Goal: Information Seeking & Learning: Learn about a topic

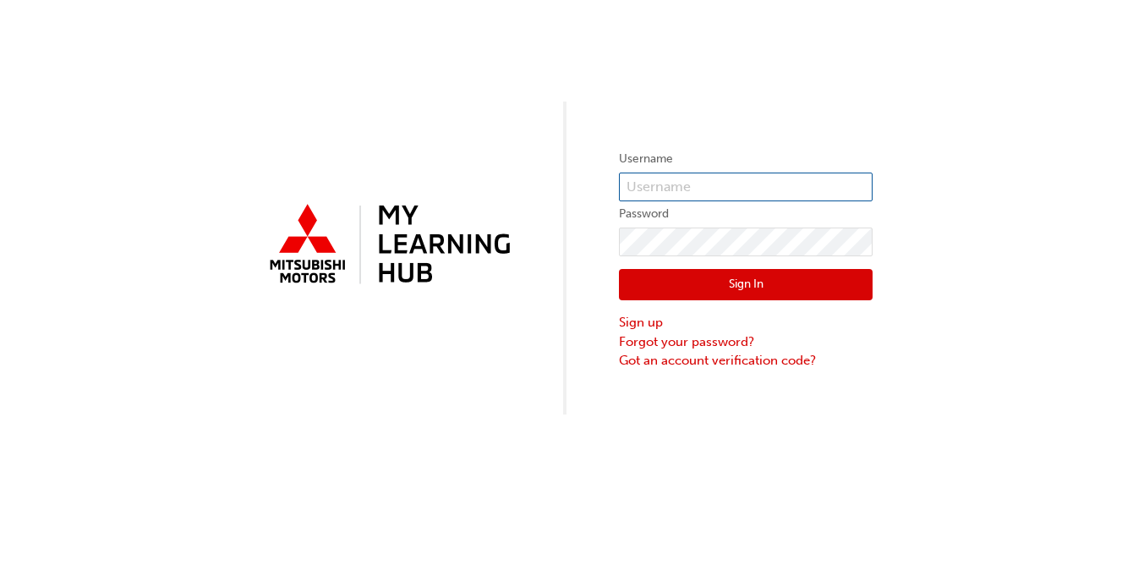
click at [803, 185] on input "text" at bounding box center [746, 186] width 254 height 29
type input "Caspershadow16"
drag, startPoint x: 739, startPoint y: 186, endPoint x: 611, endPoint y: 183, distance: 127.7
click at [611, 183] on div "Username Caspershadow16 Password Sign In Sign up Forgot your password? Got an a…" at bounding box center [566, 207] width 1133 height 414
click at [658, 185] on input "text" at bounding box center [746, 186] width 254 height 29
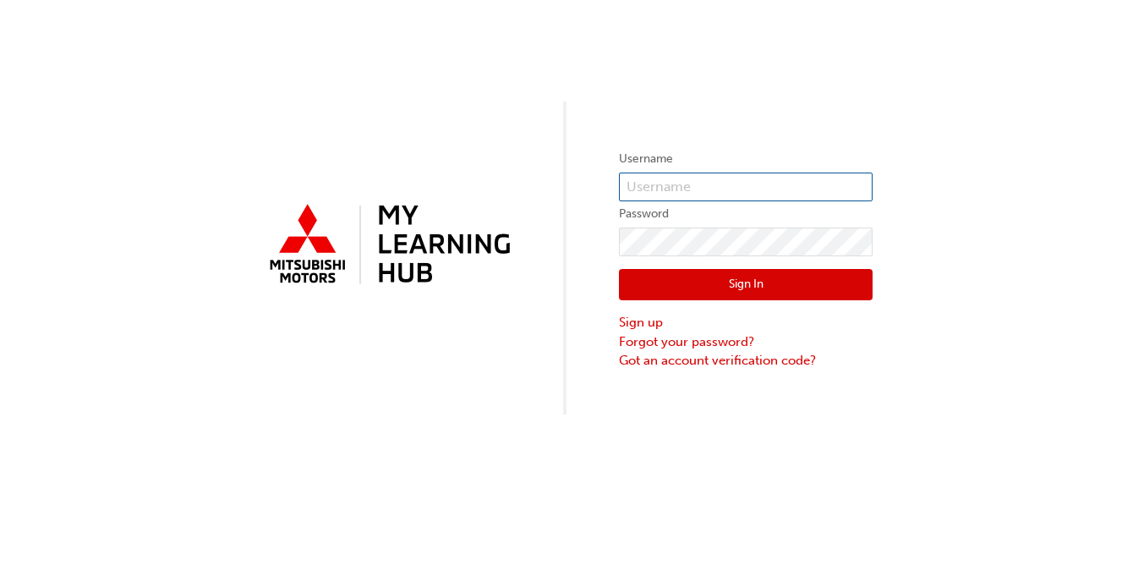
type input "ericr@uhautomotive.com.au"
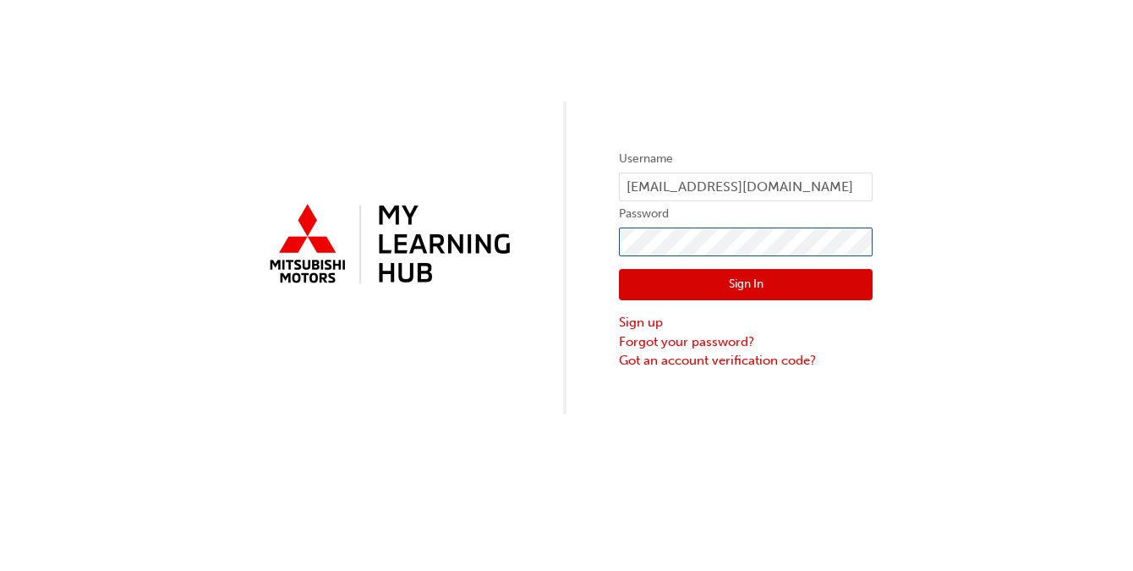
click button "Sign In" at bounding box center [746, 285] width 254 height 32
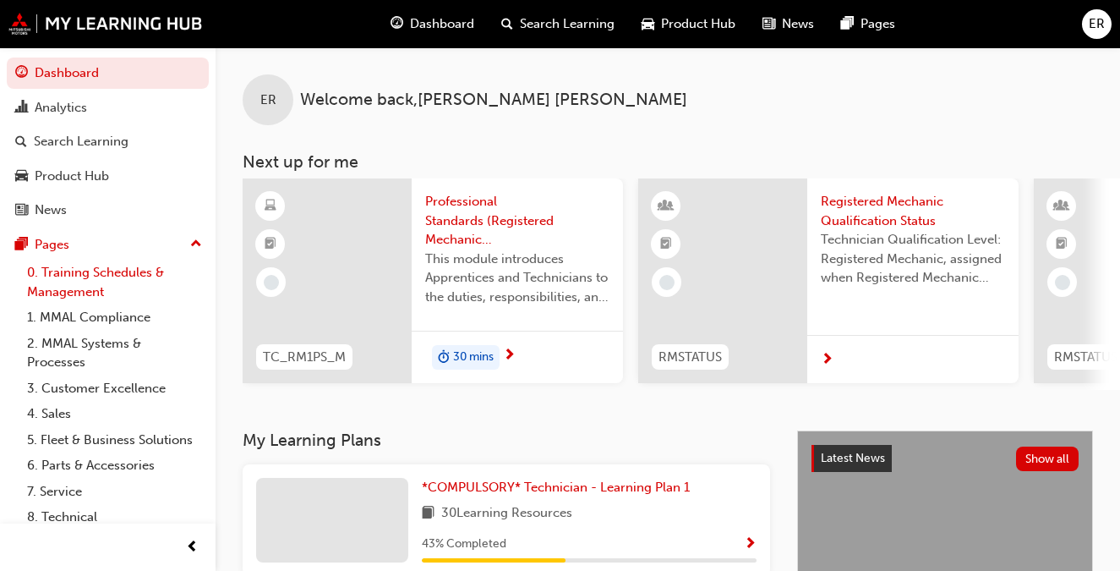
click at [87, 269] on link "0. Training Schedules & Management" at bounding box center [114, 282] width 189 height 45
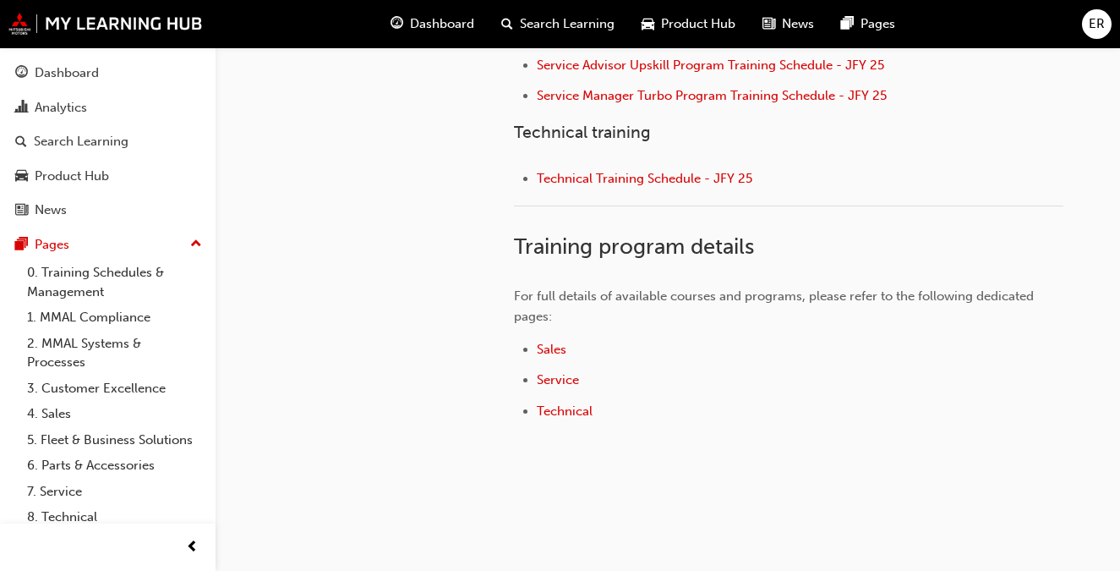
scroll to position [914, 0]
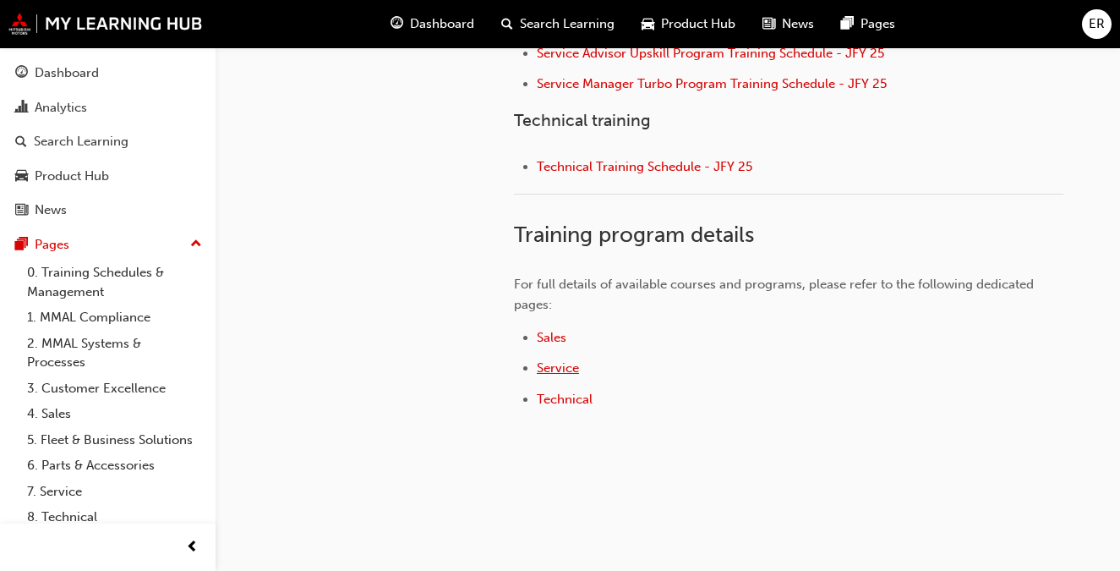
click at [554, 362] on span "Service" at bounding box center [558, 367] width 42 height 15
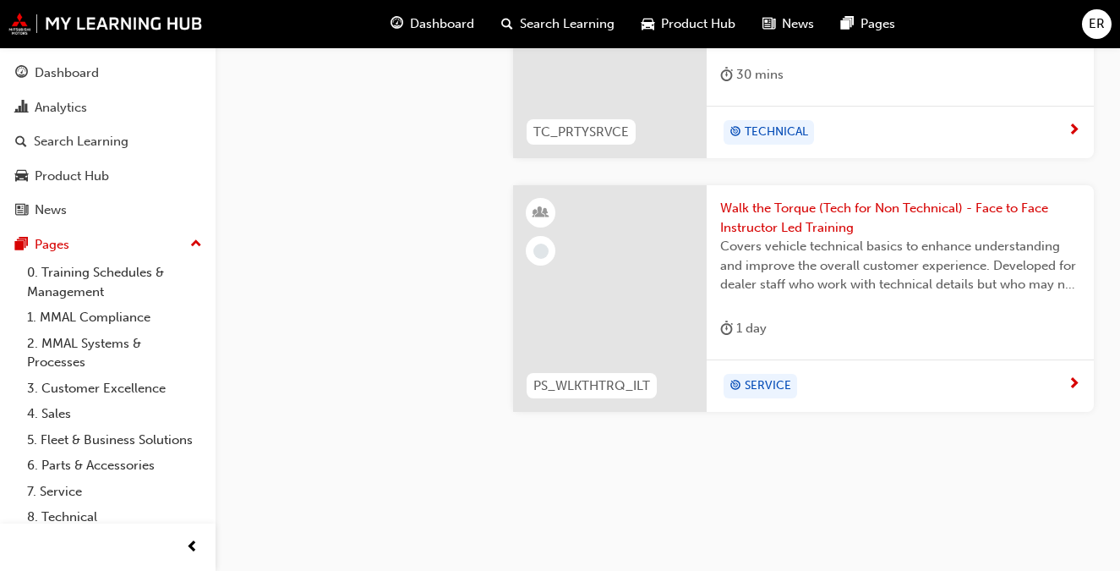
scroll to position [1101, 0]
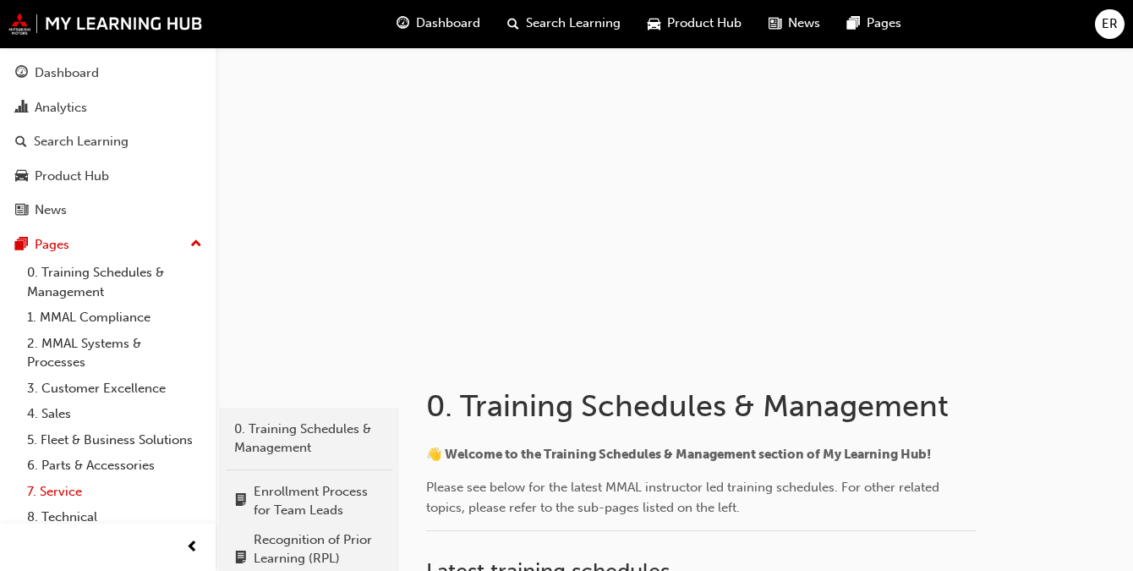
click at [64, 505] on link "7. Service" at bounding box center [114, 492] width 189 height 26
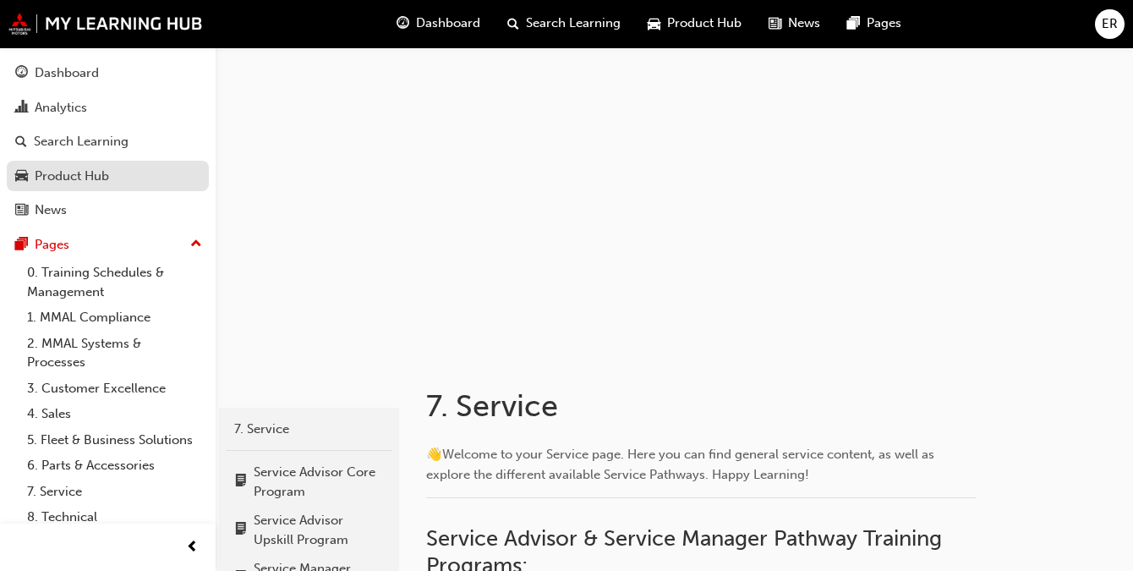
click at [84, 181] on div "Product Hub" at bounding box center [72, 176] width 74 height 19
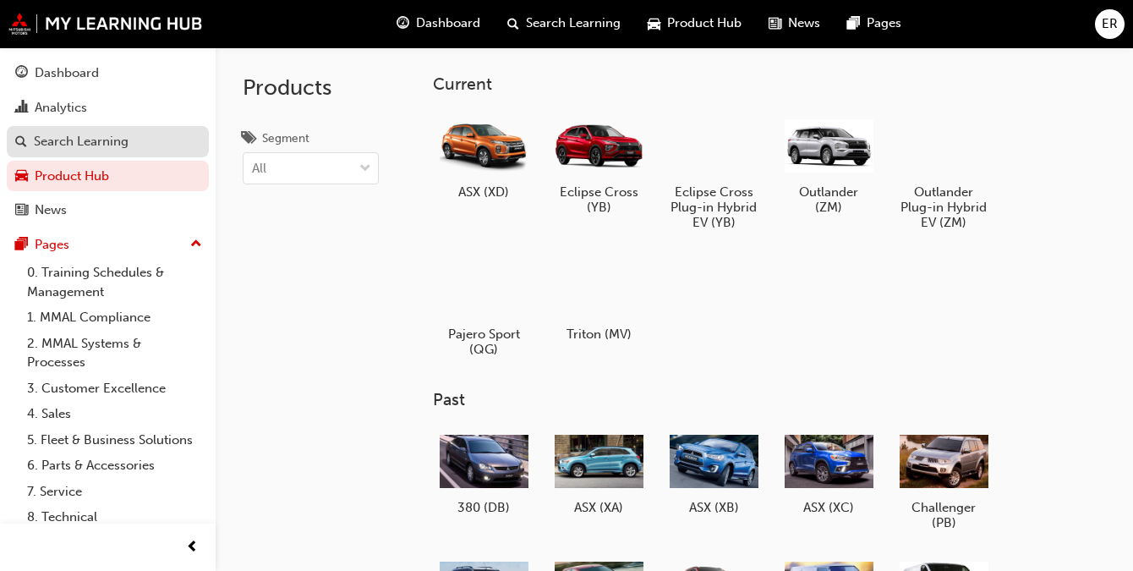
click at [75, 144] on div "Search Learning" at bounding box center [81, 141] width 95 height 19
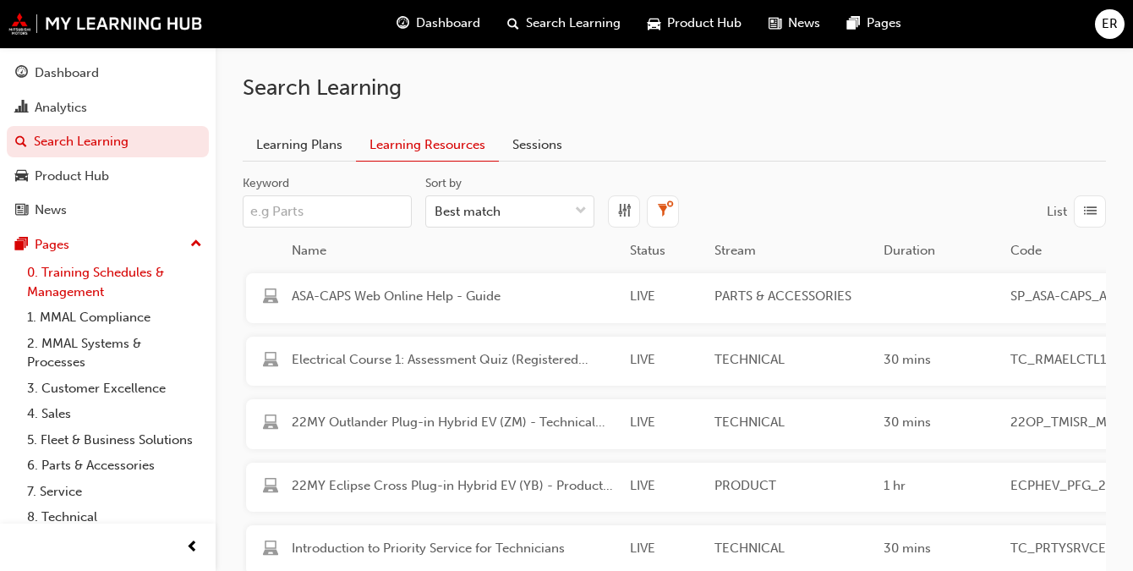
click at [84, 274] on link "0. Training Schedules & Management" at bounding box center [114, 282] width 189 height 45
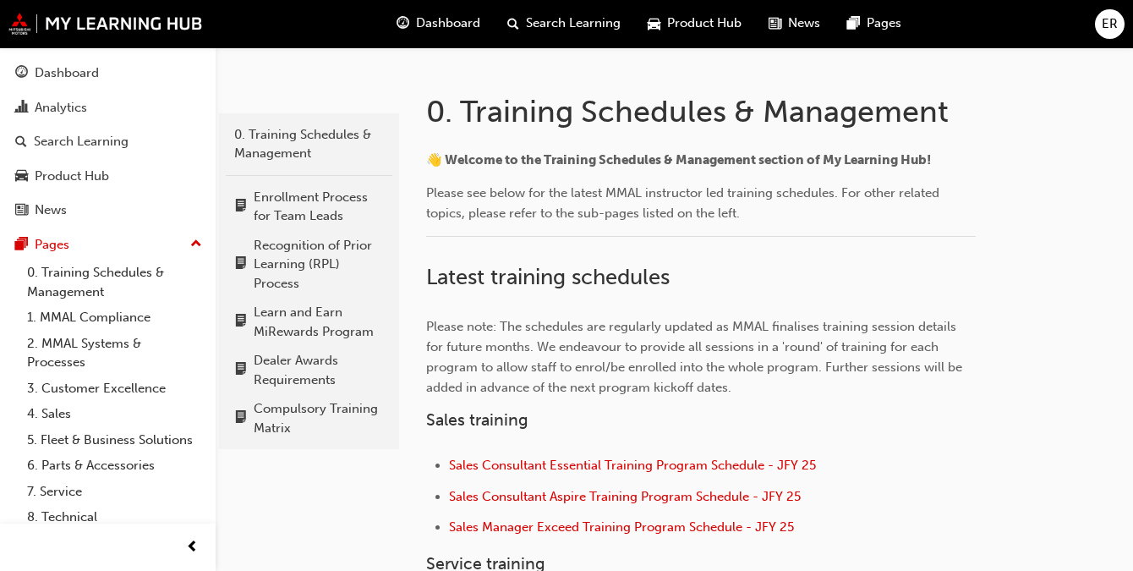
scroll to position [297, 0]
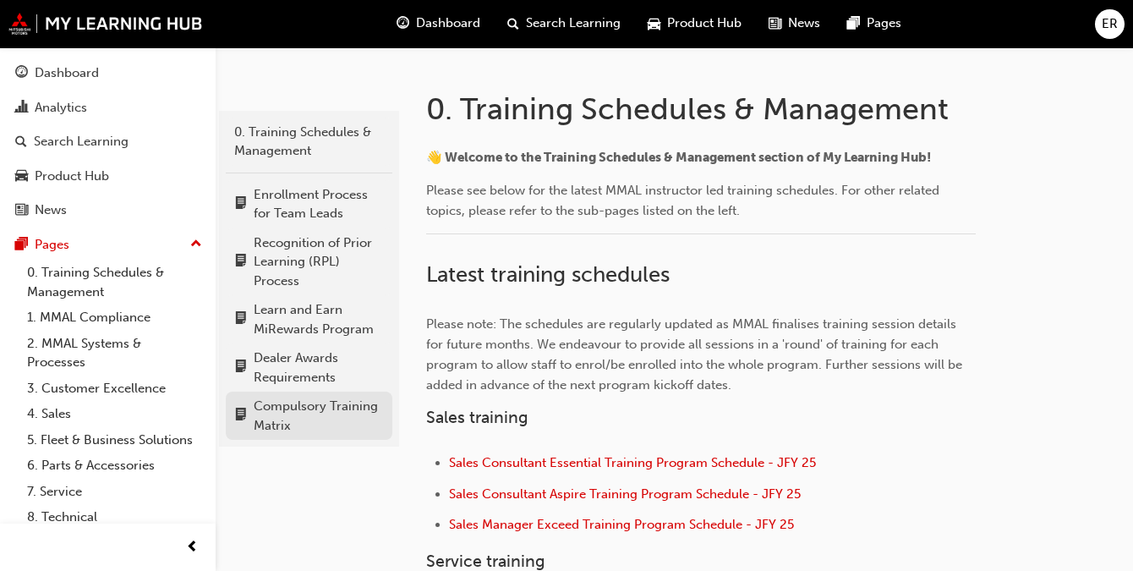
click at [303, 402] on div "Compulsory Training Matrix" at bounding box center [319, 416] width 130 height 38
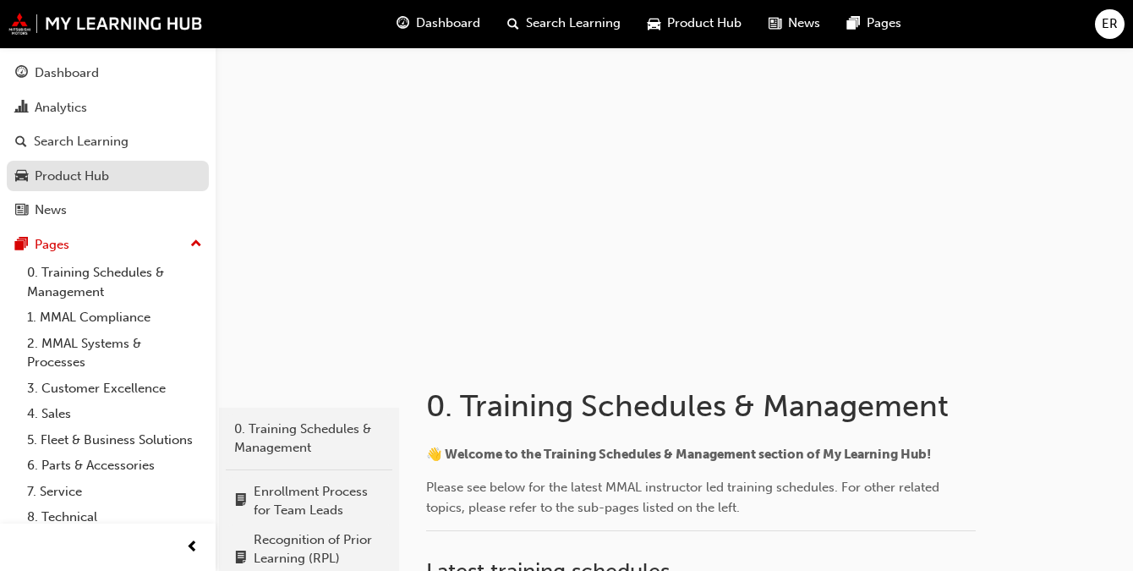
click at [73, 176] on div "Product Hub" at bounding box center [72, 176] width 74 height 19
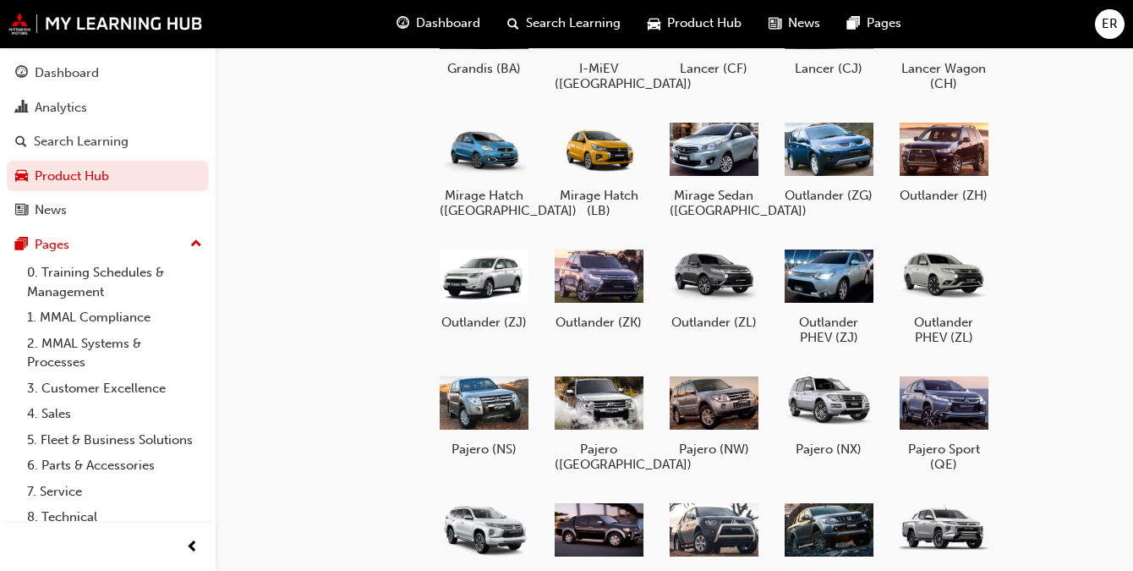
scroll to position [808, 0]
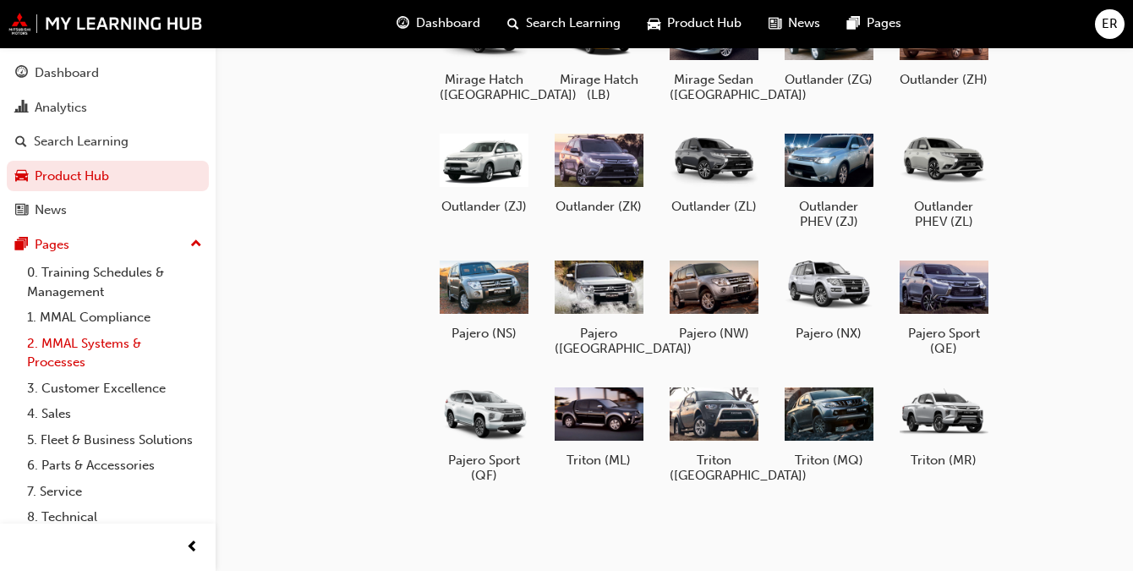
click at [60, 352] on link "2. MMAL Systems & Processes" at bounding box center [114, 353] width 189 height 45
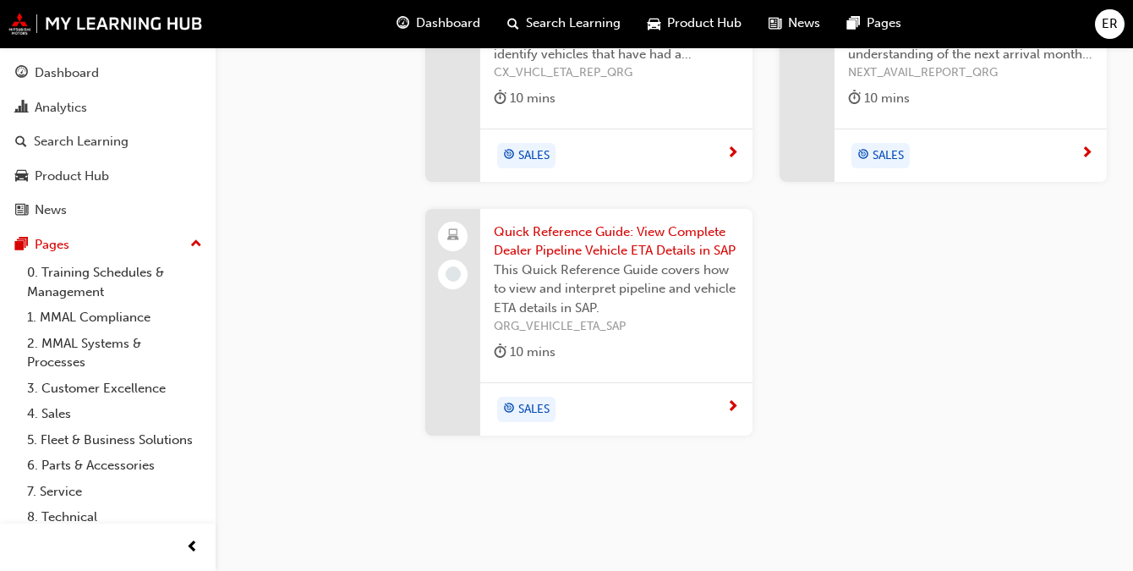
scroll to position [2110, 0]
click at [57, 68] on div "Dashboard" at bounding box center [67, 72] width 64 height 19
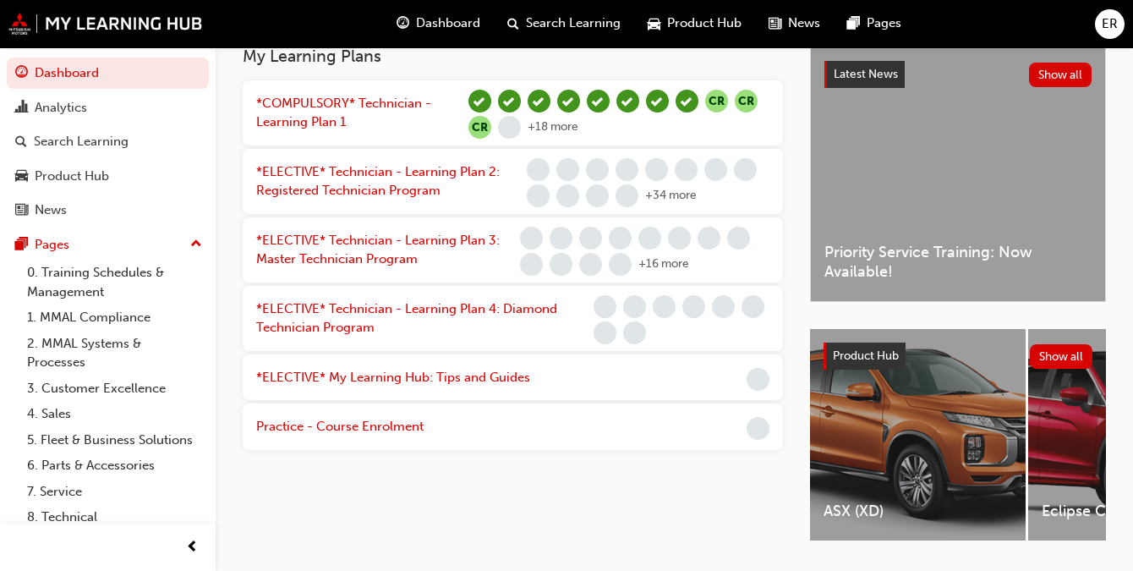
scroll to position [397, 0]
click at [77, 342] on link "2. MMAL Systems & Processes" at bounding box center [114, 353] width 189 height 45
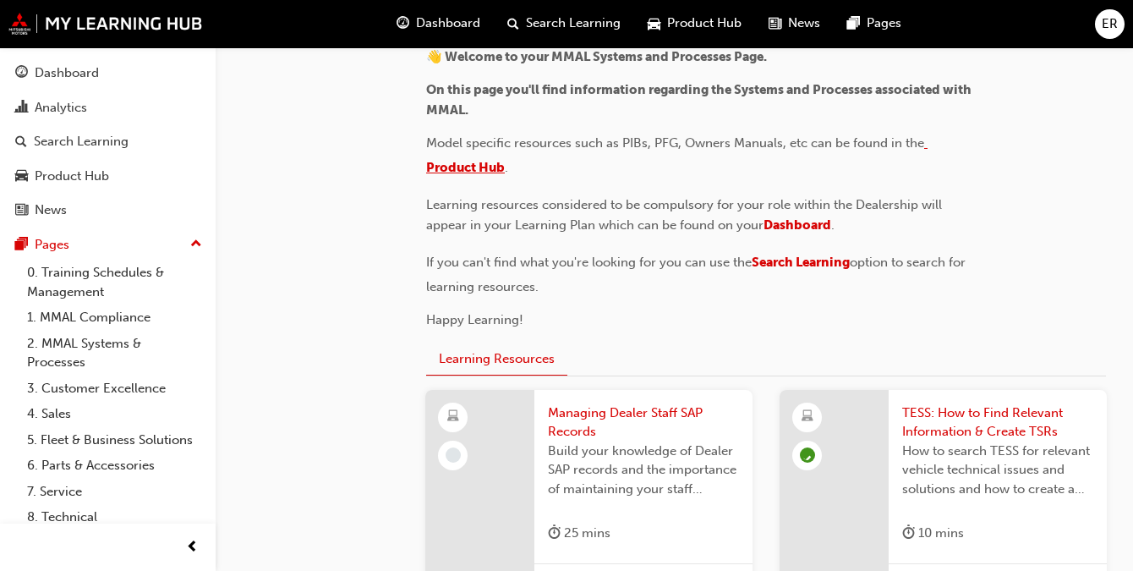
click at [468, 163] on span "Product Hub" at bounding box center [465, 167] width 79 height 15
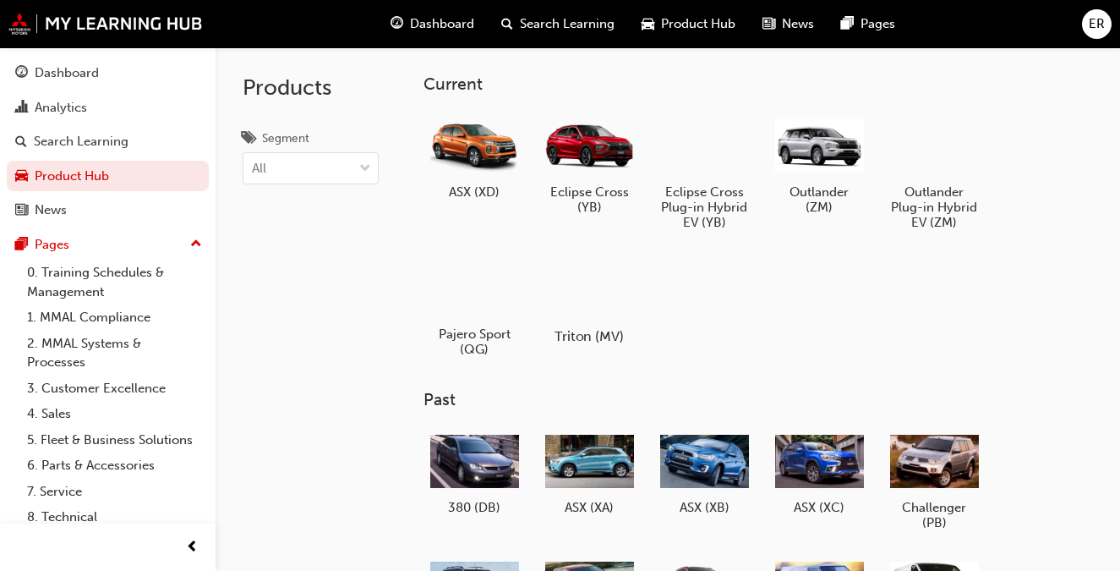
click at [574, 298] on div at bounding box center [589, 288] width 94 height 68
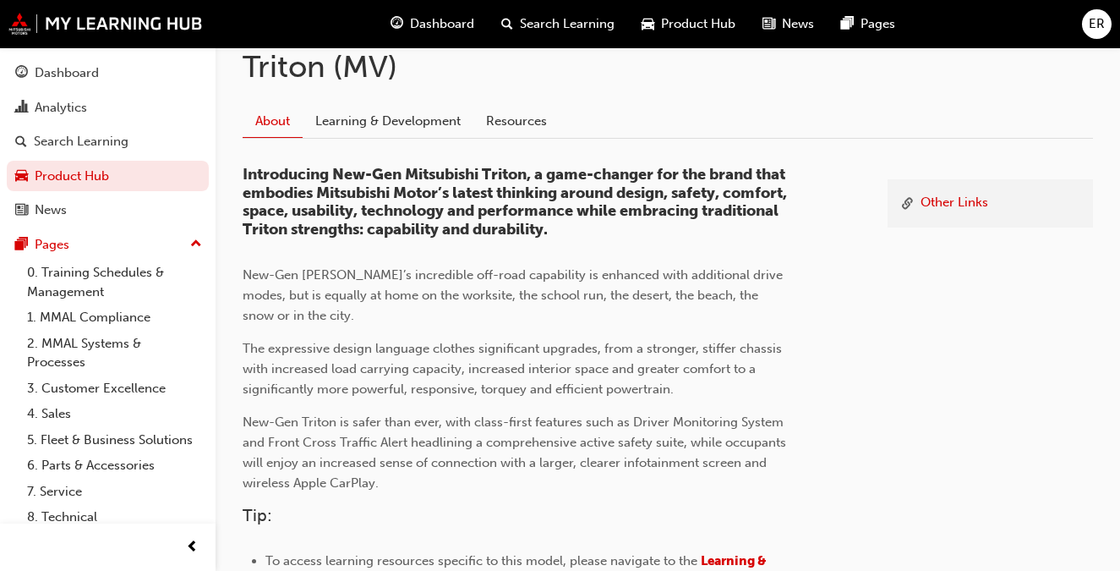
scroll to position [348, 0]
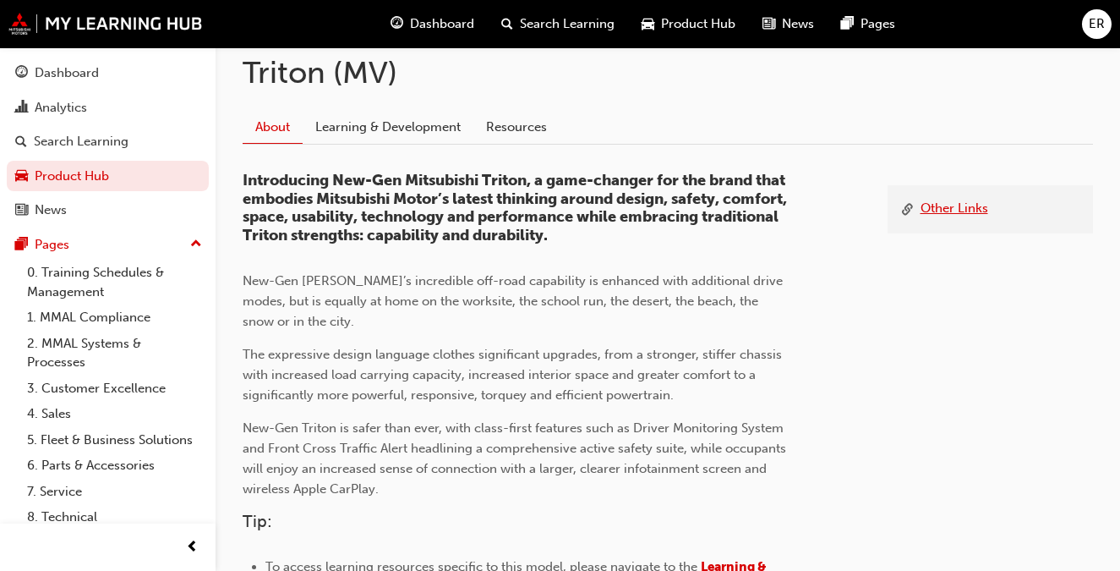
click at [951, 211] on link "Other Links" at bounding box center [955, 209] width 68 height 21
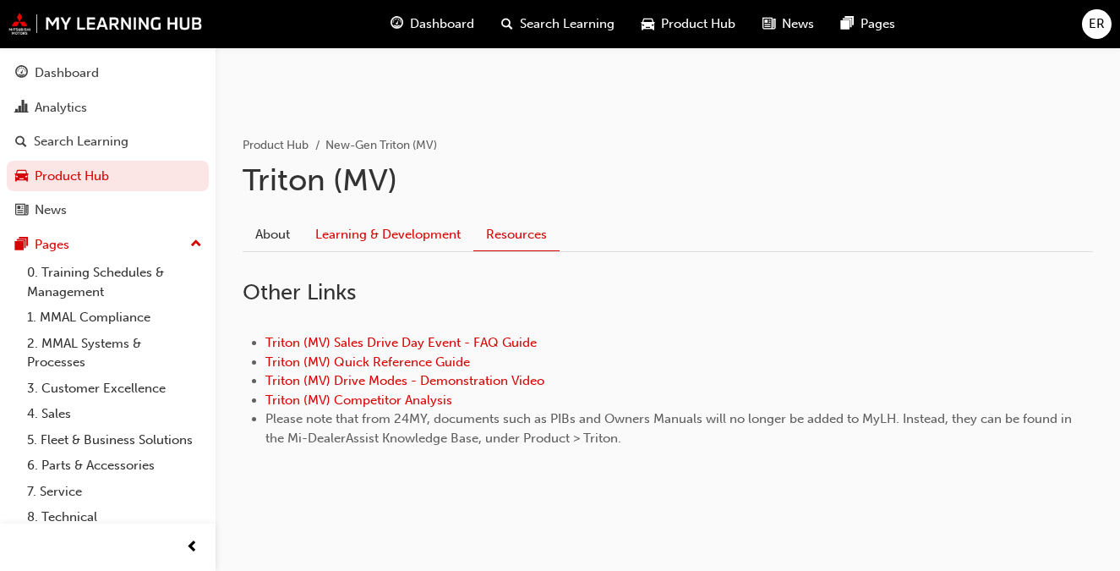
click at [424, 232] on link "Learning & Development" at bounding box center [388, 235] width 171 height 32
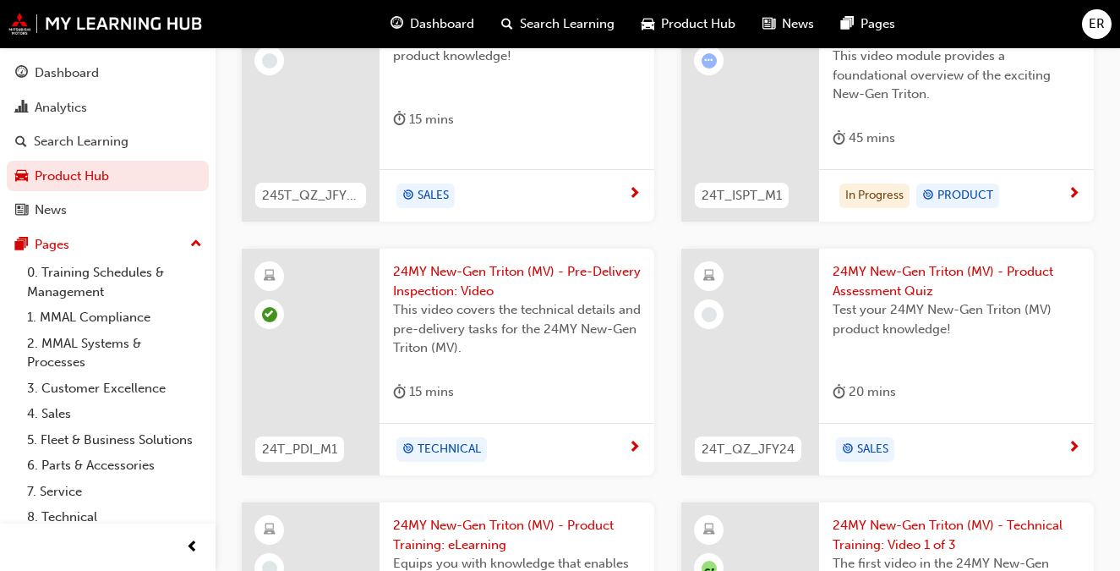
scroll to position [533, 0]
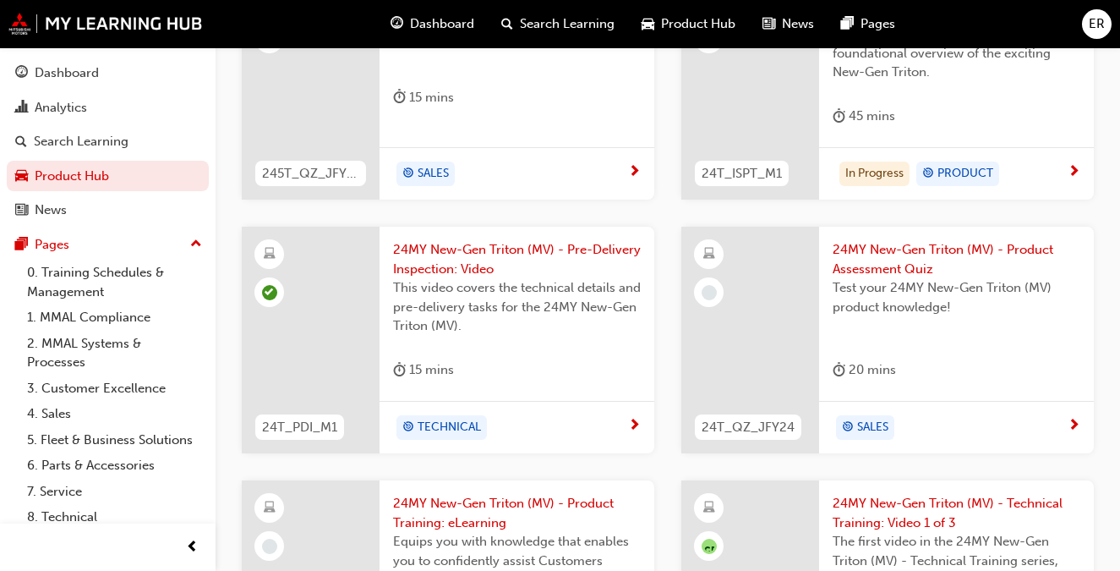
click at [449, 259] on span "24MY New-Gen Triton (MV) - Pre-Delivery Inspection: Video" at bounding box center [517, 259] width 248 height 38
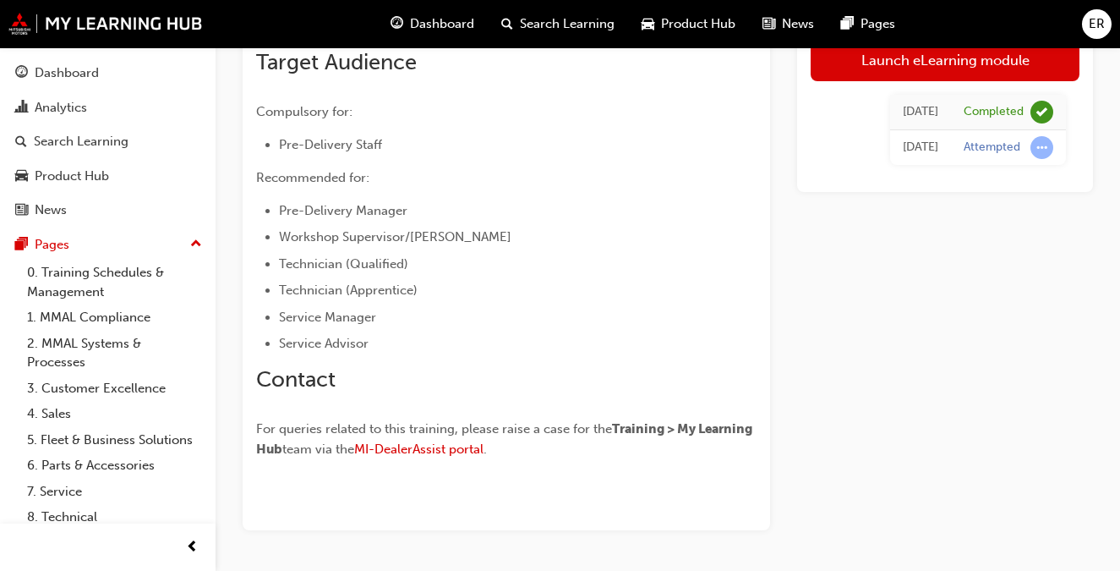
scroll to position [440, 0]
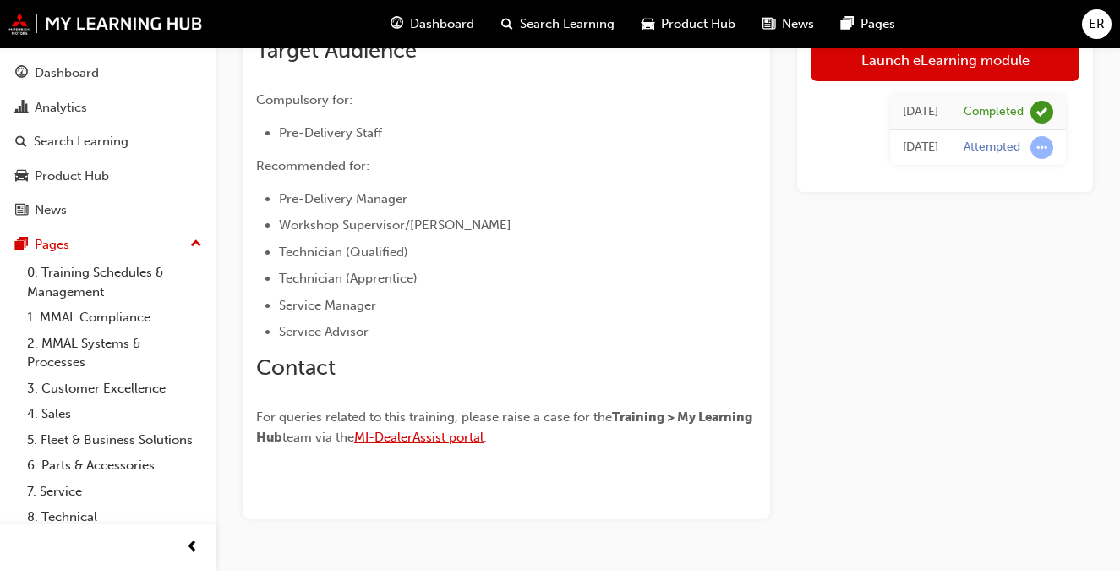
click at [458, 440] on span "MI-DealerAssist portal" at bounding box center [418, 436] width 129 height 15
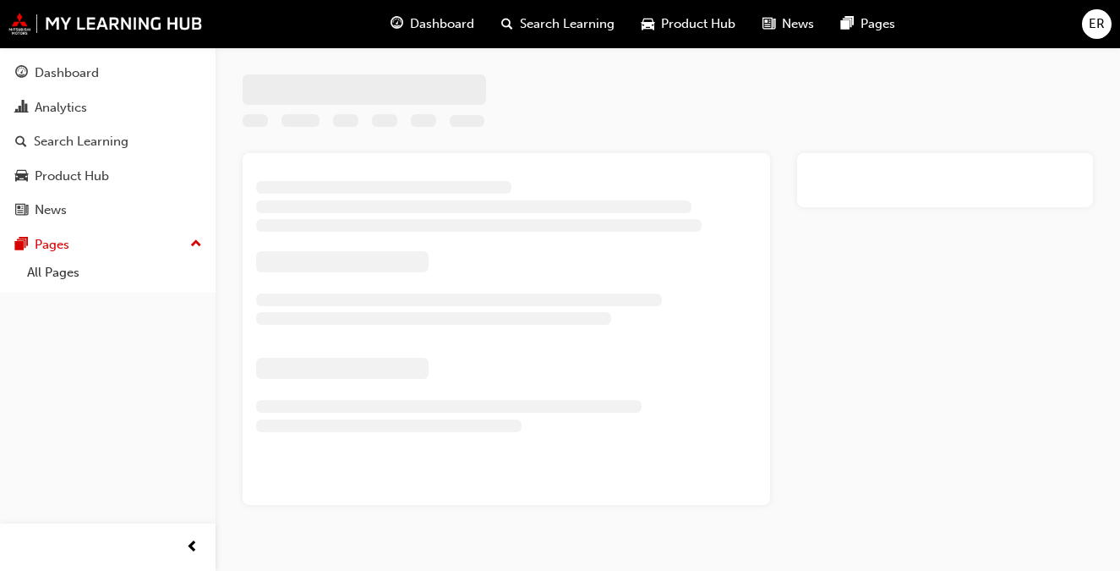
scroll to position [30, 0]
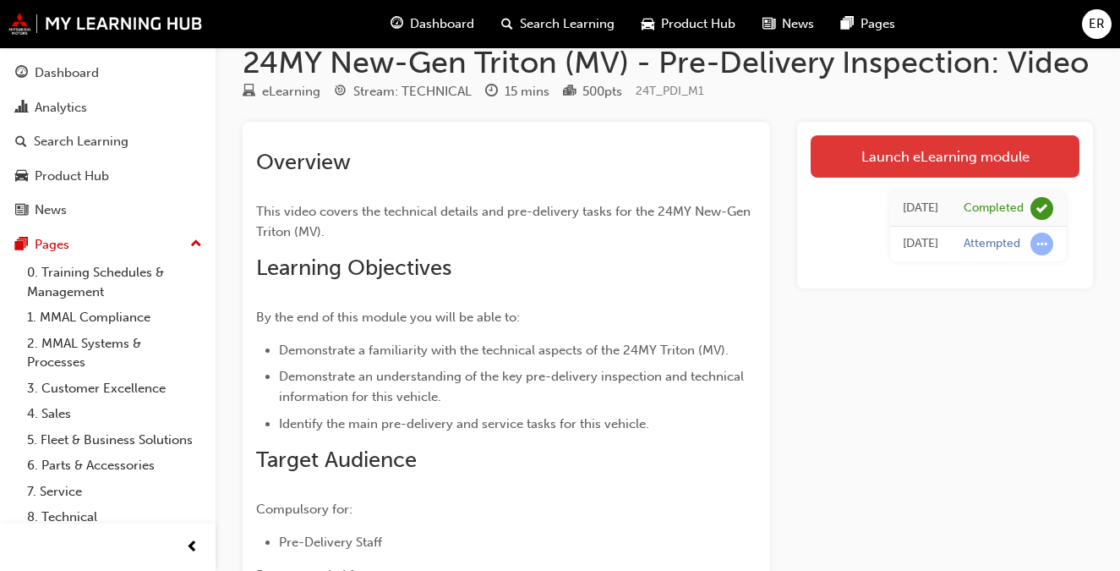
click at [944, 150] on link "Launch eLearning module" at bounding box center [945, 156] width 269 height 42
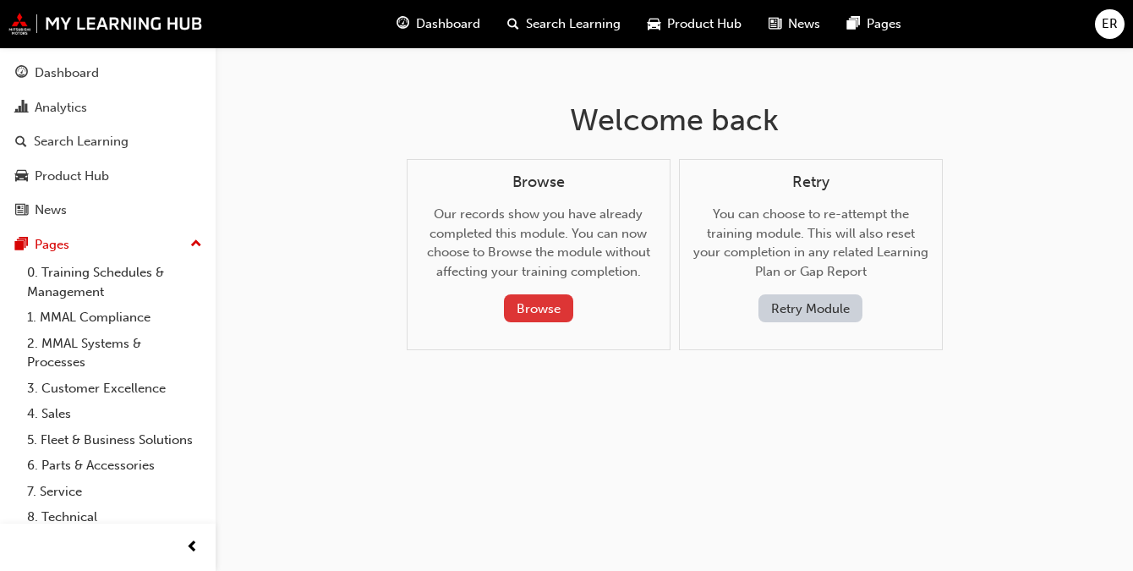
click at [536, 302] on button "Browse" at bounding box center [538, 308] width 69 height 28
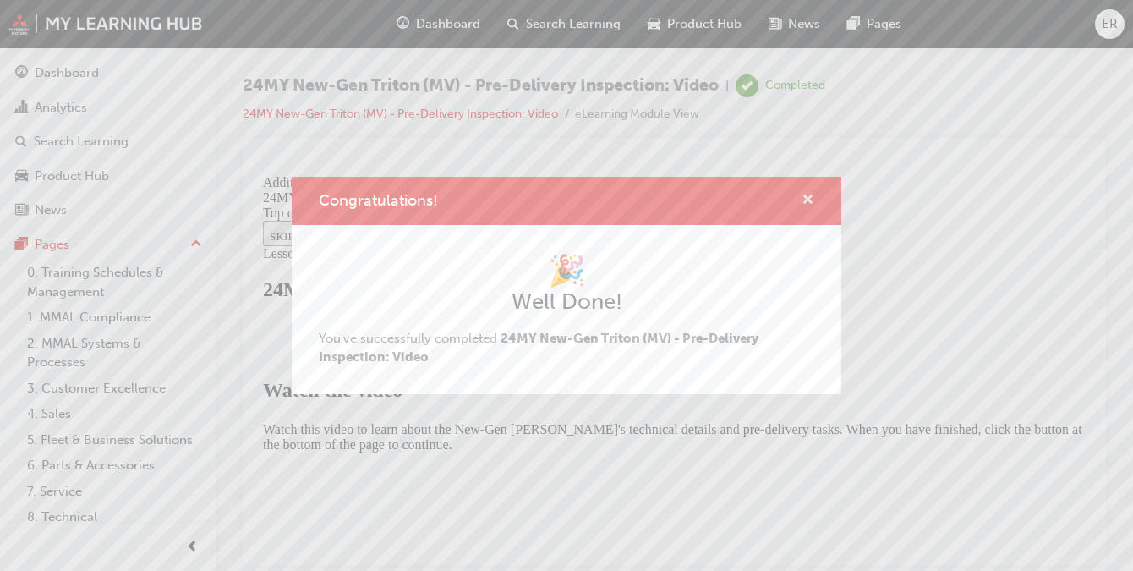
click at [813, 194] on span "cross-icon" at bounding box center [807, 201] width 13 height 15
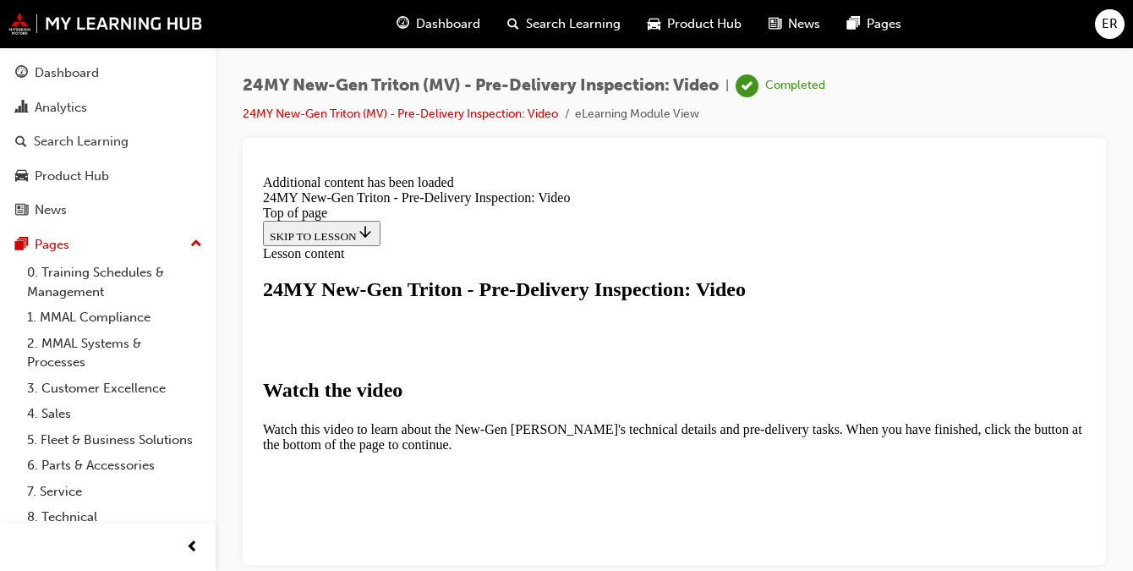
scroll to position [315, 0]
drag, startPoint x: 397, startPoint y: 461, endPoint x: 314, endPoint y: 461, distance: 83.7
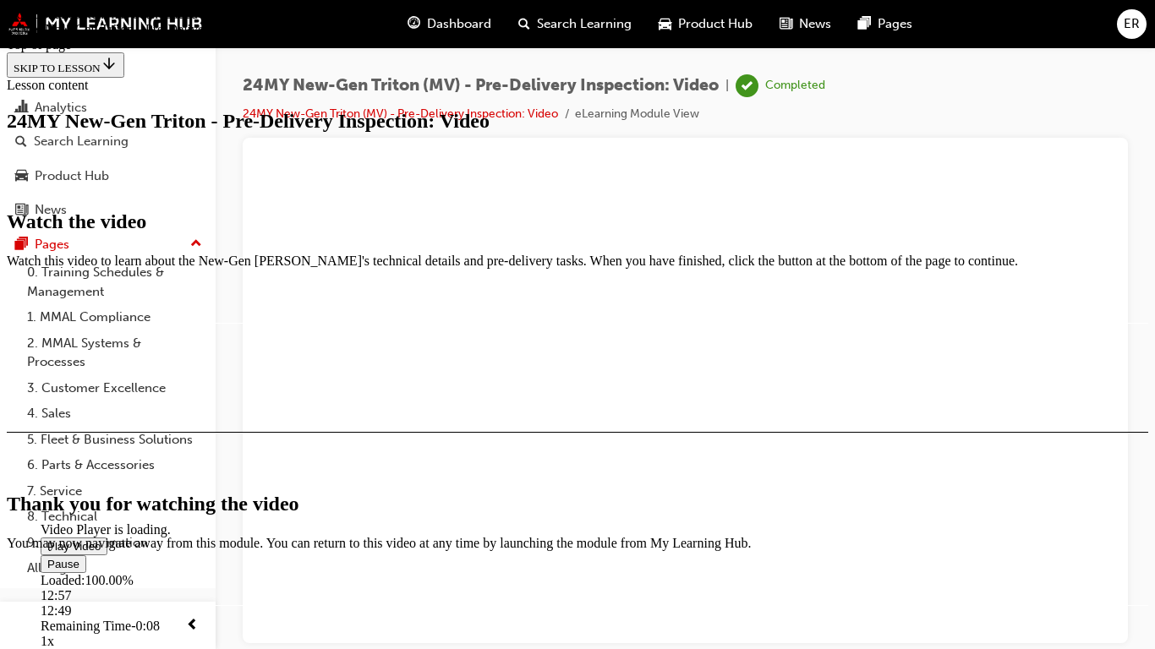
click at [294, 485] on video "Video player" at bounding box center [168, 440] width 254 height 127
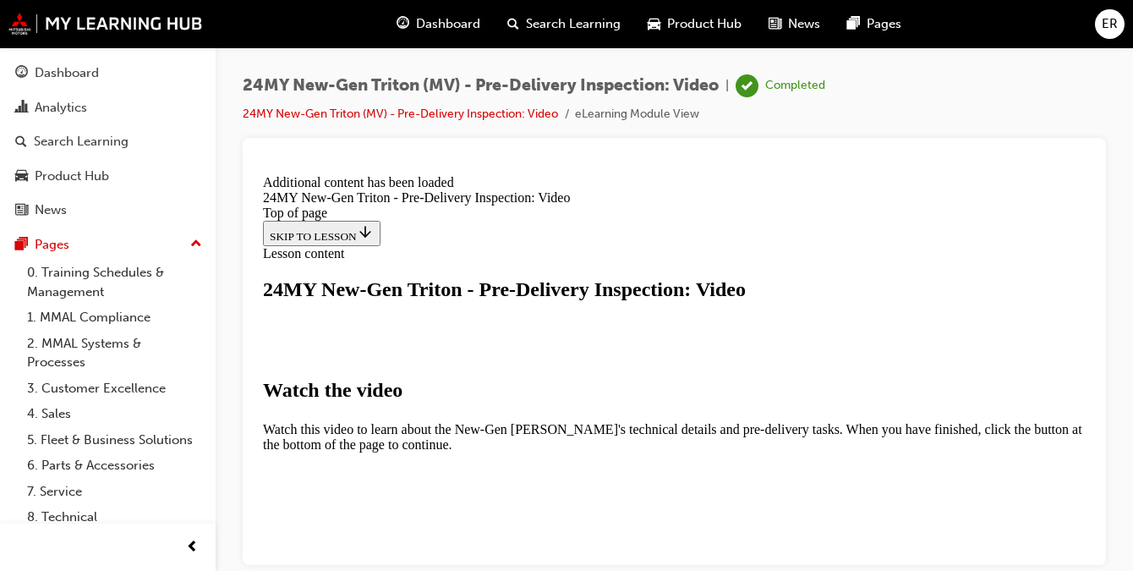
click at [1108, 24] on span "ER" at bounding box center [1110, 23] width 16 height 19
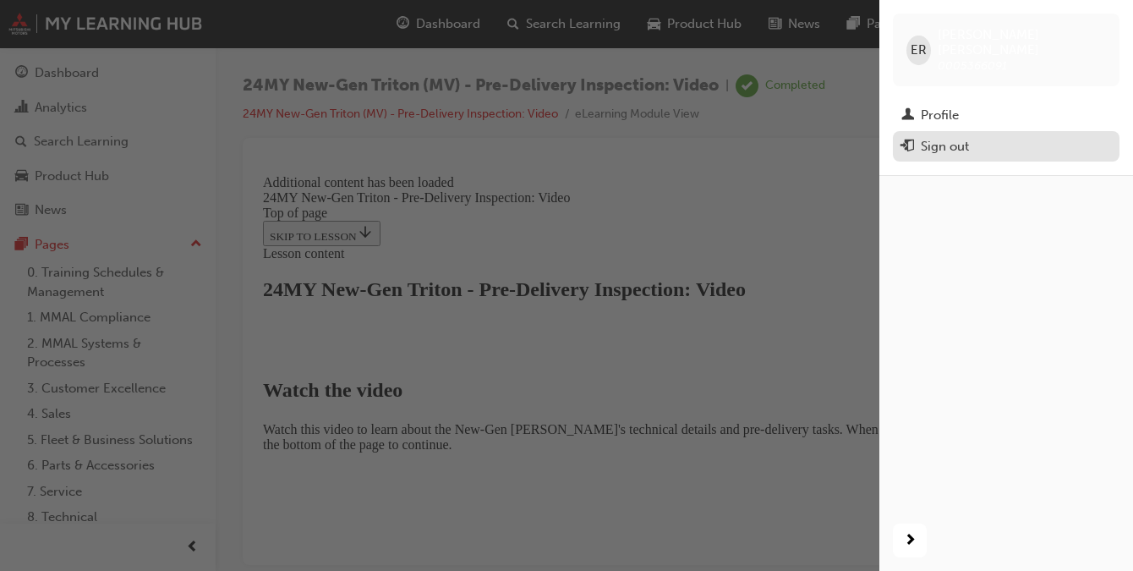
click at [944, 137] on div "Sign out" at bounding box center [945, 146] width 48 height 19
